Goal: Information Seeking & Learning: Learn about a topic

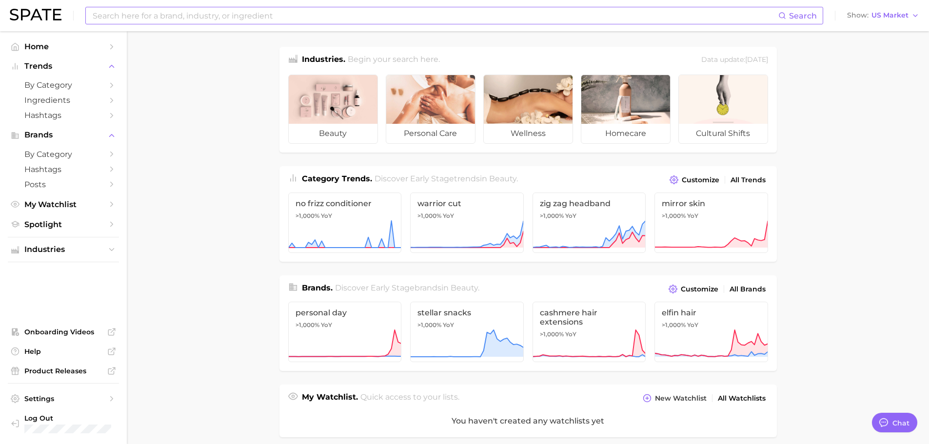
click at [289, 17] on input at bounding box center [435, 15] width 687 height 17
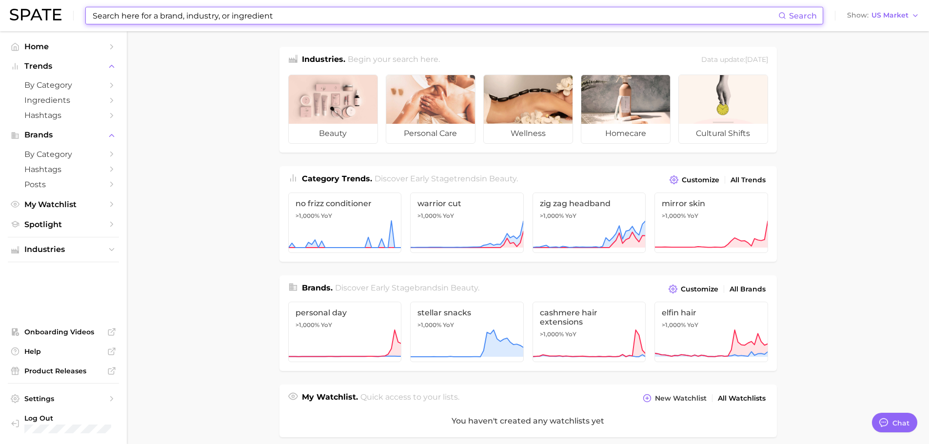
click at [290, 16] on input at bounding box center [435, 15] width 687 height 17
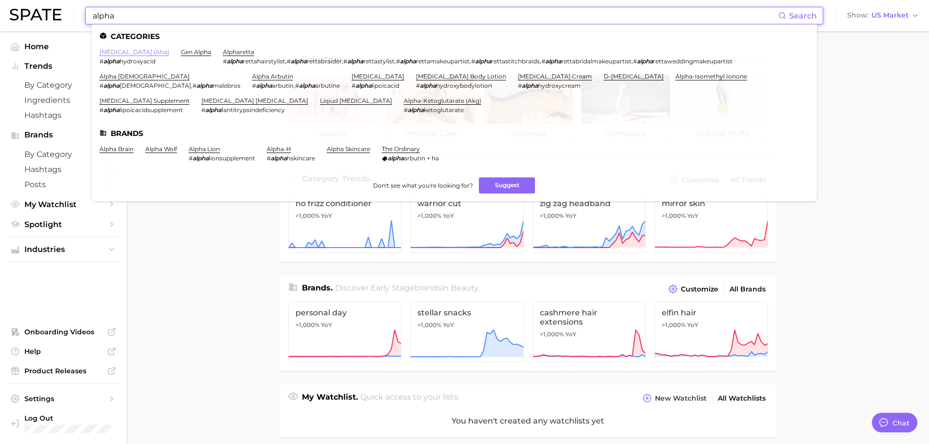
type input "alpha"
click at [162, 52] on link "alpha hydroxy acid (aha)" at bounding box center [135, 51] width 70 height 7
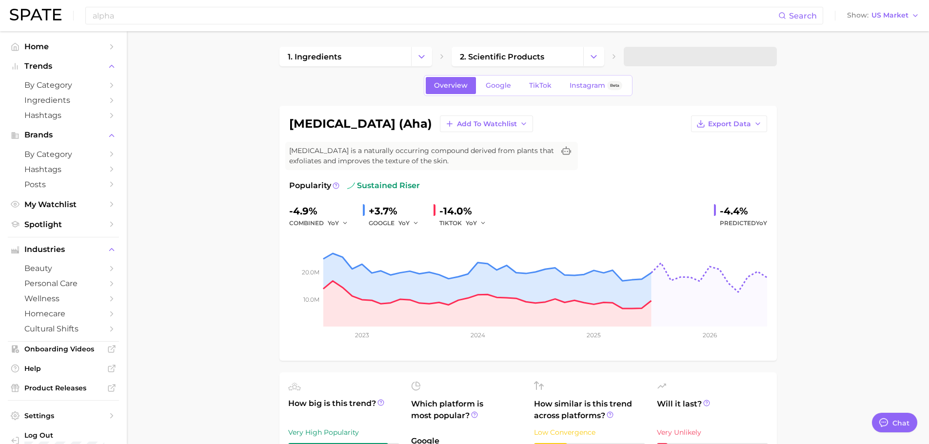
type textarea "x"
click at [340, 19] on input "alpha" at bounding box center [435, 15] width 687 height 17
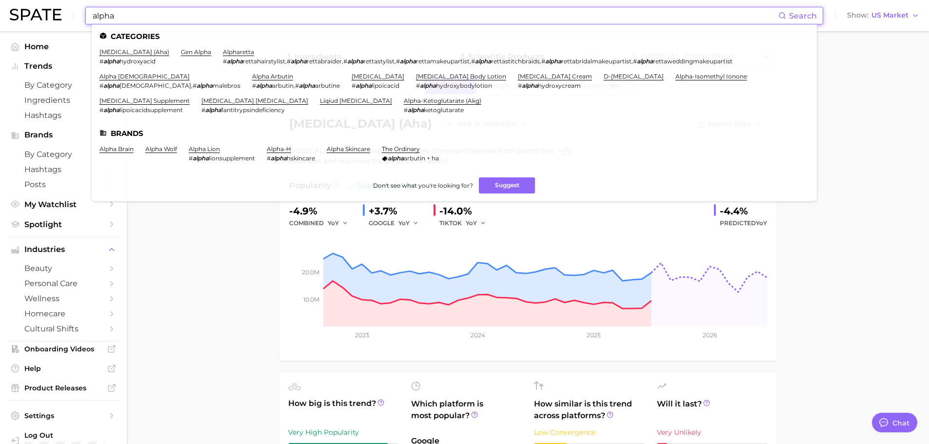
click at [340, 19] on input "alpha" at bounding box center [435, 15] width 687 height 17
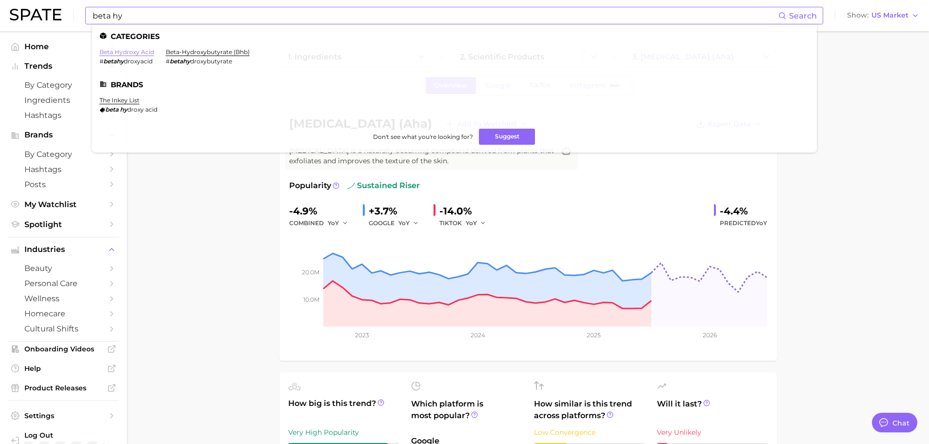
click at [144, 52] on link "beta hydroxy acid" at bounding box center [127, 51] width 55 height 7
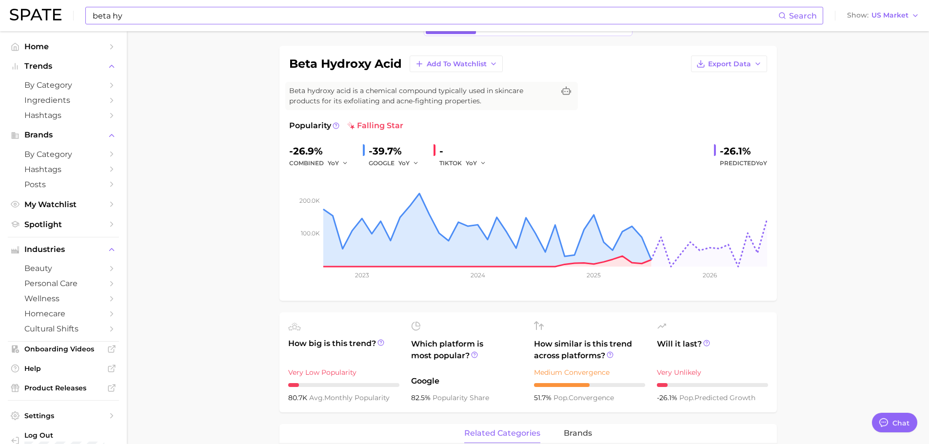
scroll to position [49, 0]
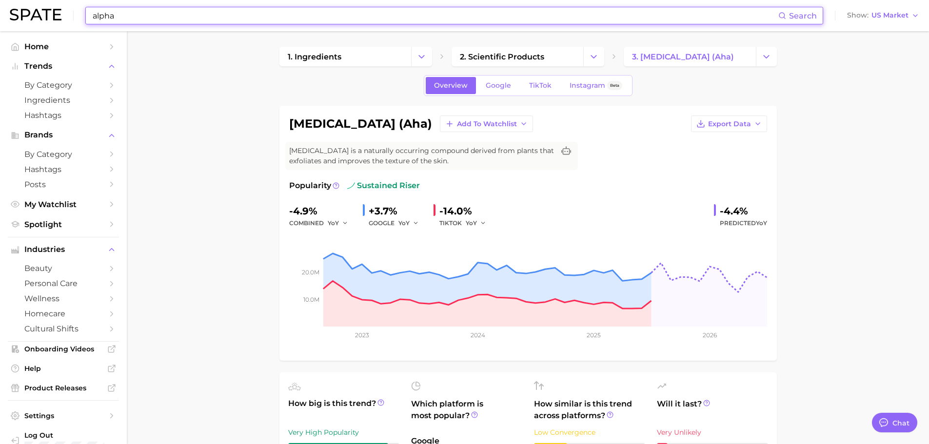
click at [185, 10] on input "alpha" at bounding box center [435, 15] width 687 height 17
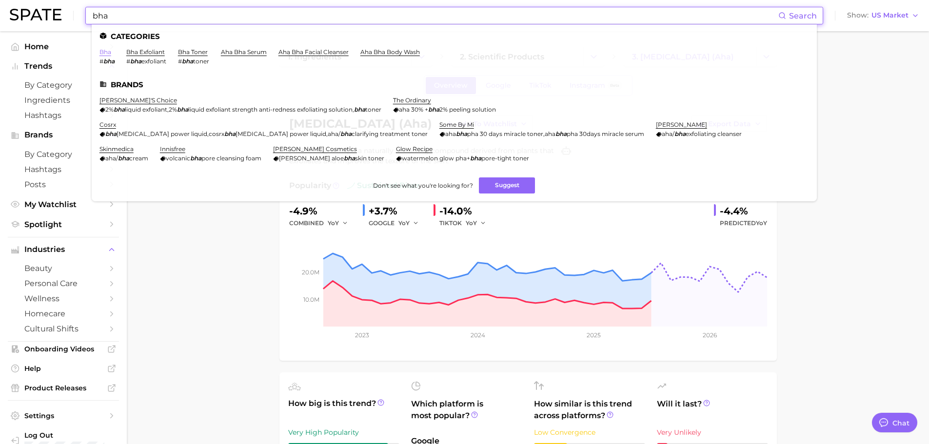
click at [108, 54] on link "bha" at bounding box center [106, 51] width 12 height 7
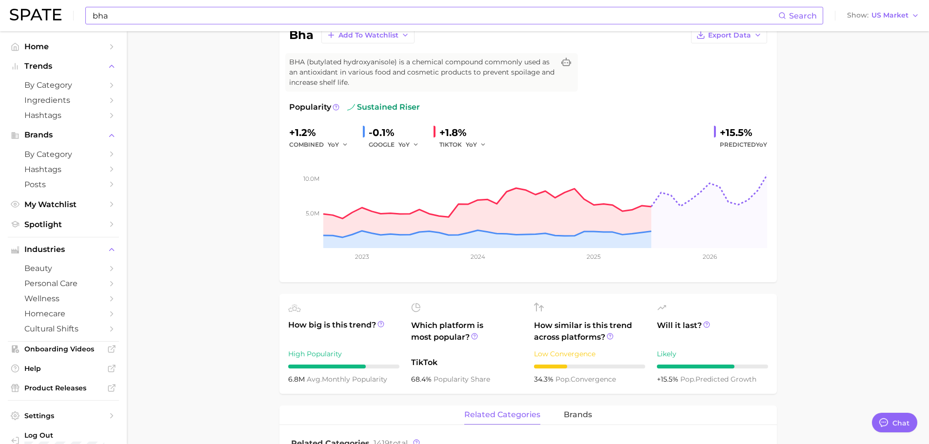
scroll to position [98, 0]
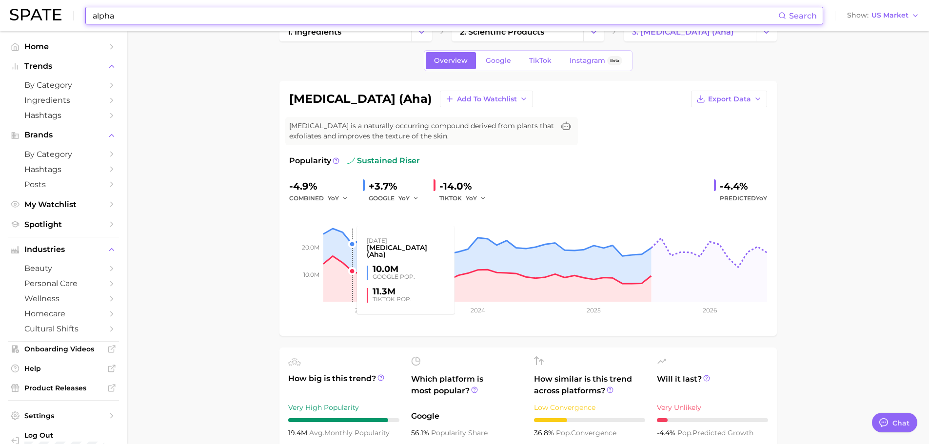
scroll to position [49, 0]
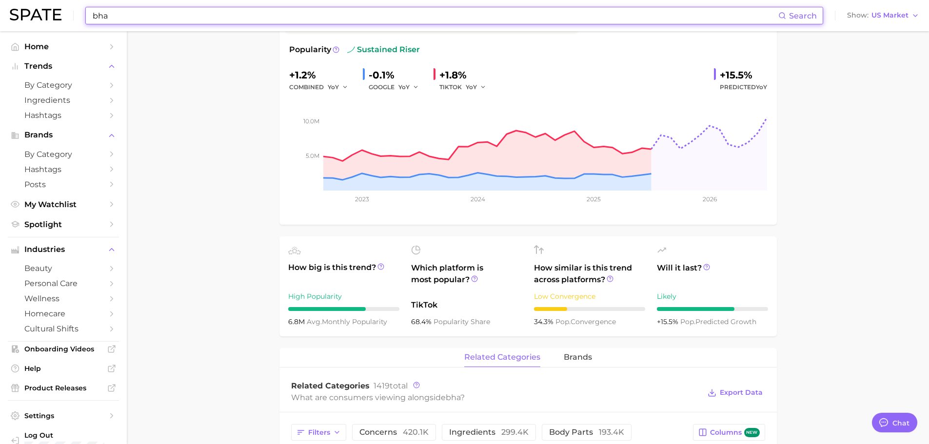
scroll to position [49, 0]
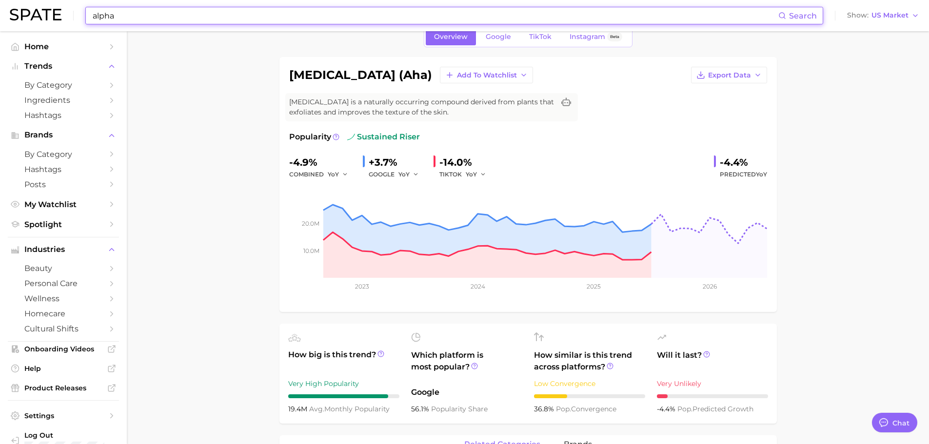
drag, startPoint x: 131, startPoint y: 18, endPoint x: 55, endPoint y: 3, distance: 77.1
click at [58, 6] on div "alpha Search Show US Market" at bounding box center [465, 15] width 910 height 31
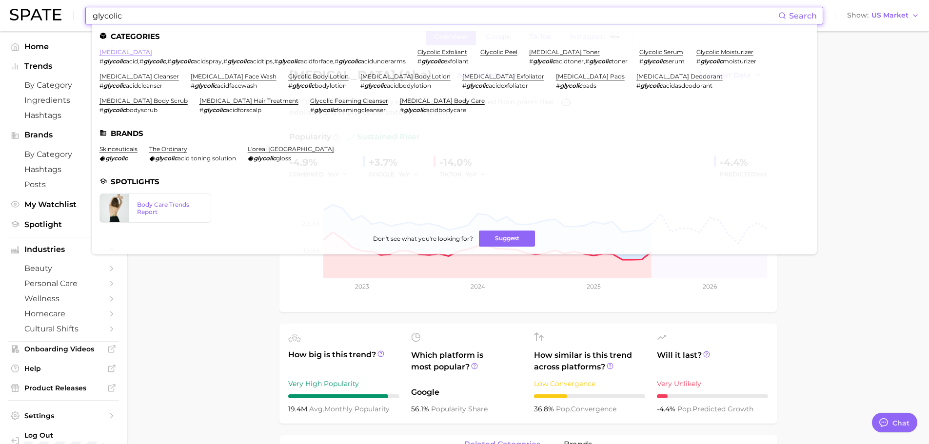
click at [125, 53] on link "glycolic acid" at bounding box center [126, 51] width 53 height 7
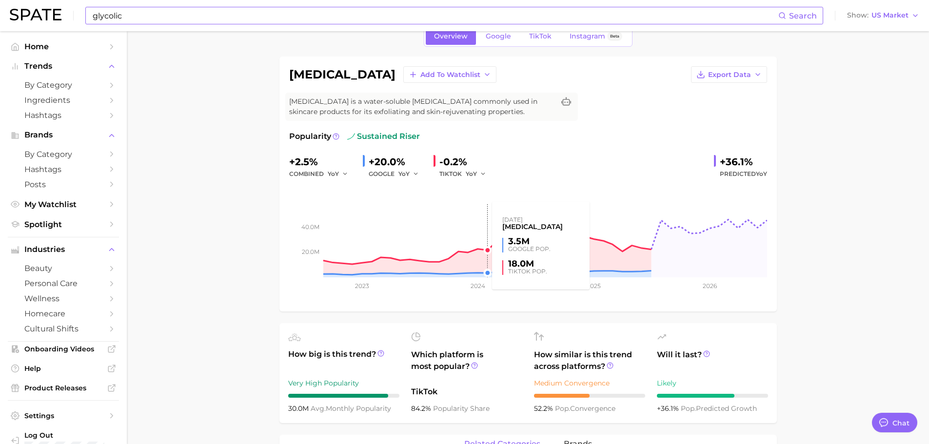
scroll to position [49, 0]
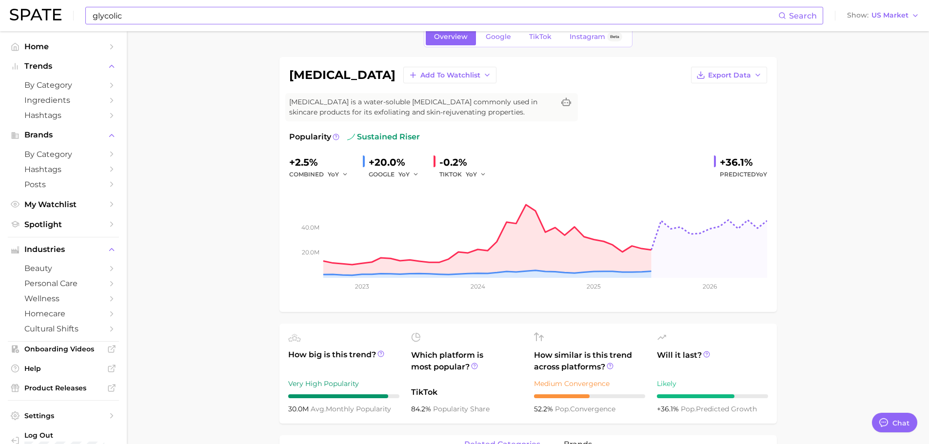
click at [168, 16] on input "glycolic" at bounding box center [435, 15] width 687 height 17
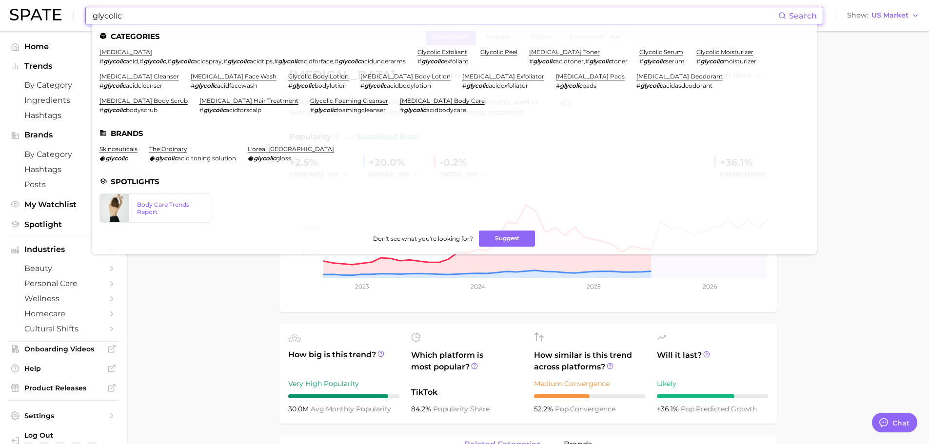
click at [168, 16] on input "glycolic" at bounding box center [435, 15] width 687 height 17
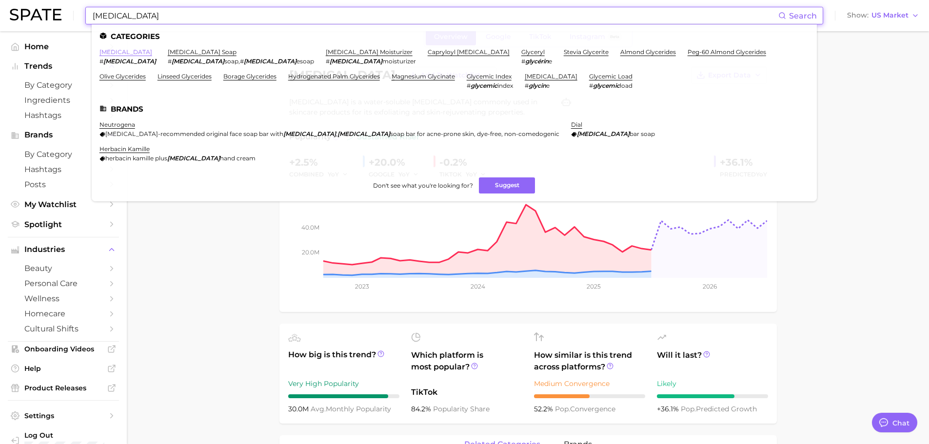
click at [103, 52] on link "glycerin" at bounding box center [126, 51] width 53 height 7
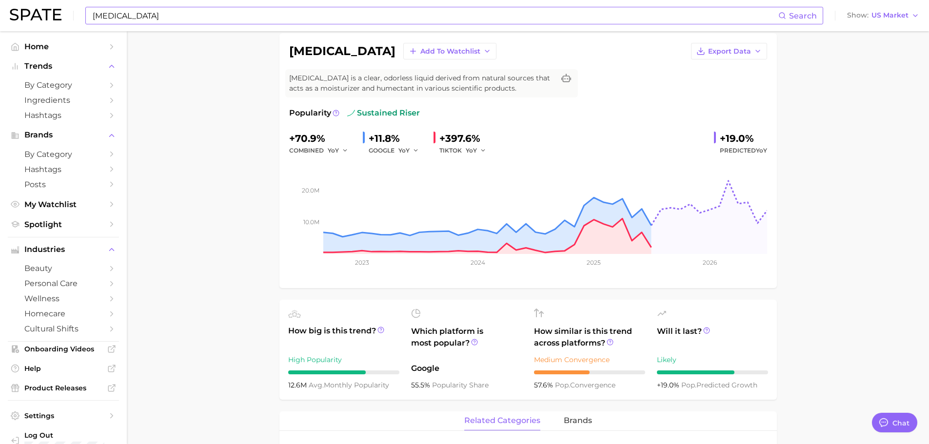
scroll to position [49, 0]
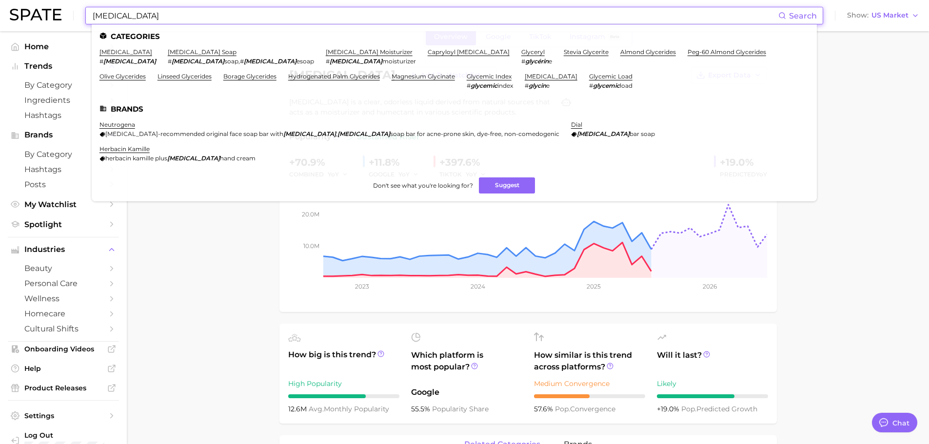
click at [145, 8] on input "GLYCERIN" at bounding box center [435, 15] width 687 height 17
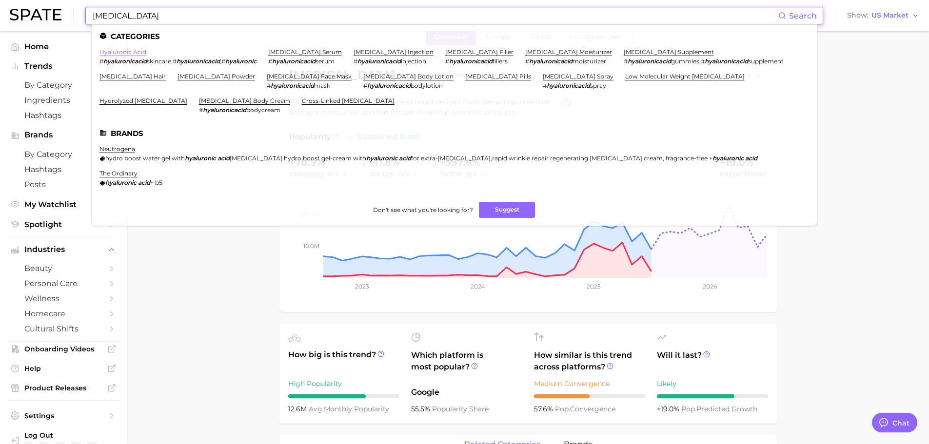
type input "HYALURONIC ACID"
click at [132, 51] on link "hyaluronic acid" at bounding box center [123, 51] width 47 height 7
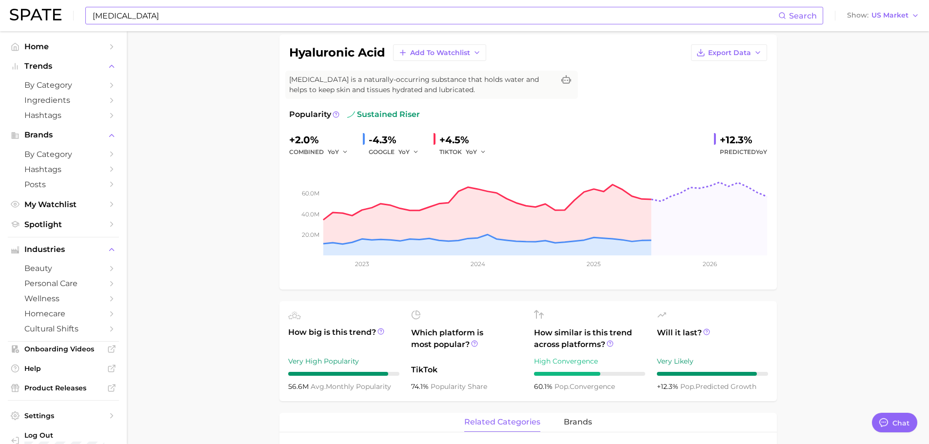
scroll to position [49, 0]
